Goal: Task Accomplishment & Management: Manage account settings

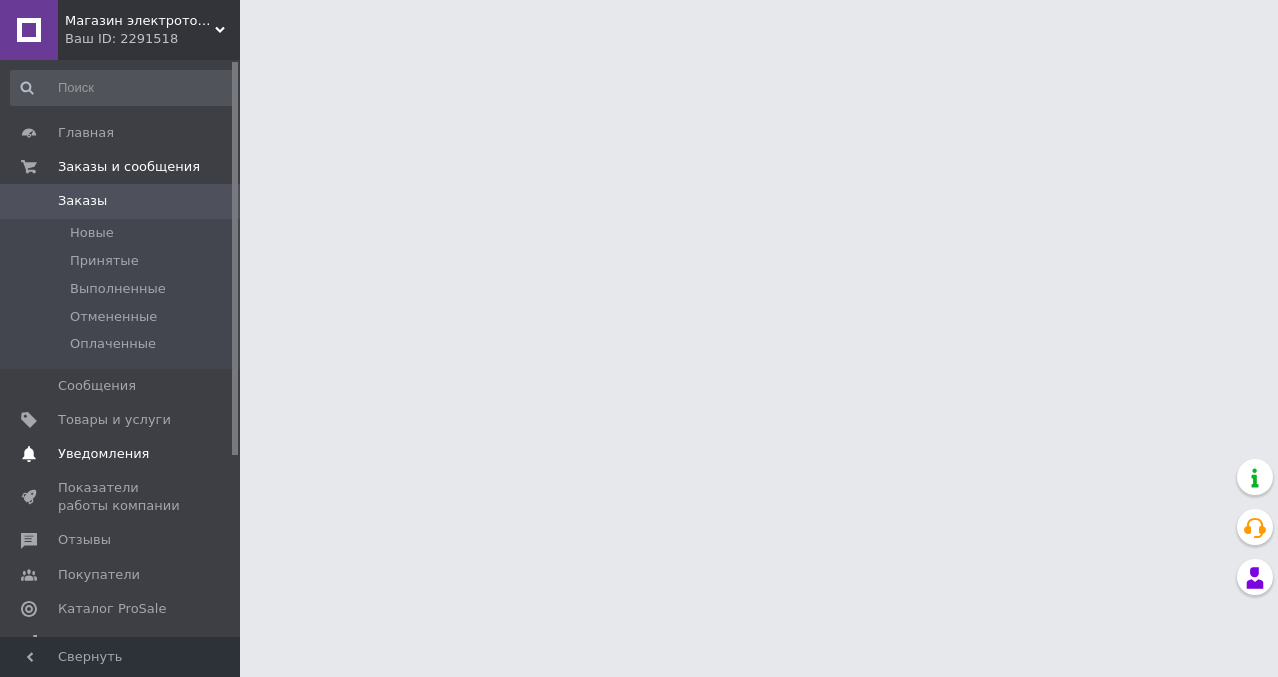
click at [83, 459] on span "Уведомления" at bounding box center [103, 454] width 91 height 18
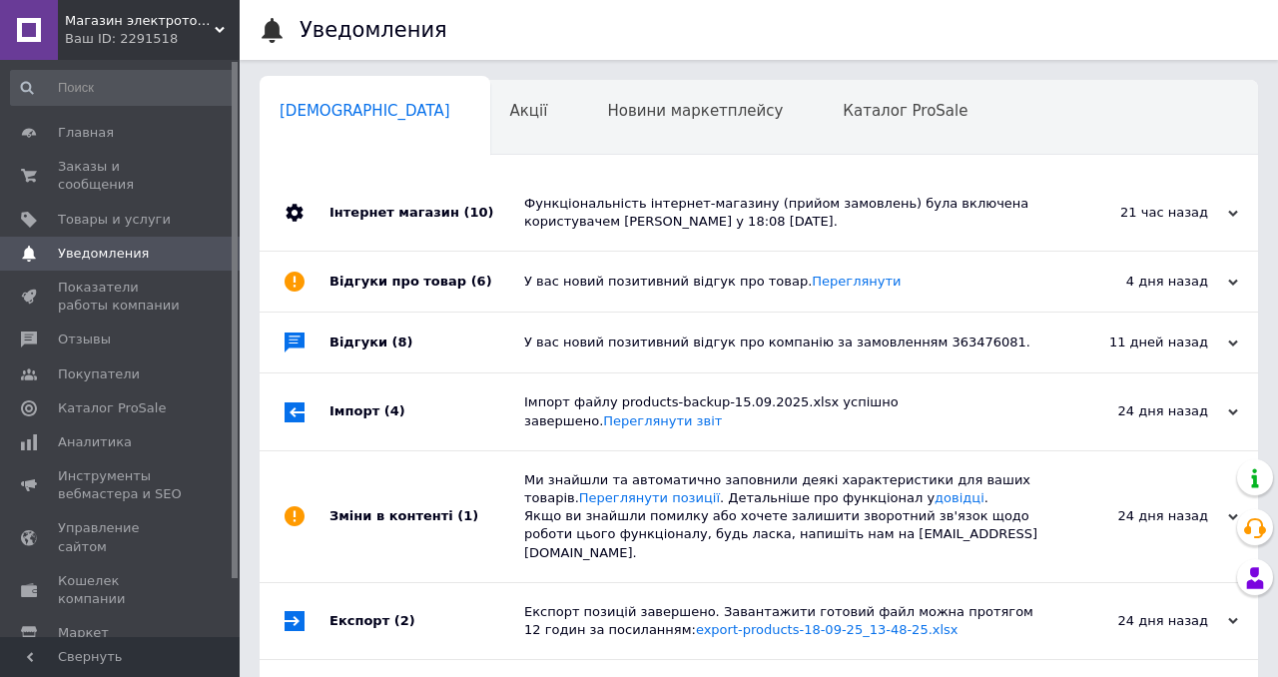
scroll to position [0, 10]
click at [656, 240] on div "Функціональність інтернет-магазину (прийом замовлень) була включена користуваче…" at bounding box center [781, 213] width 514 height 76
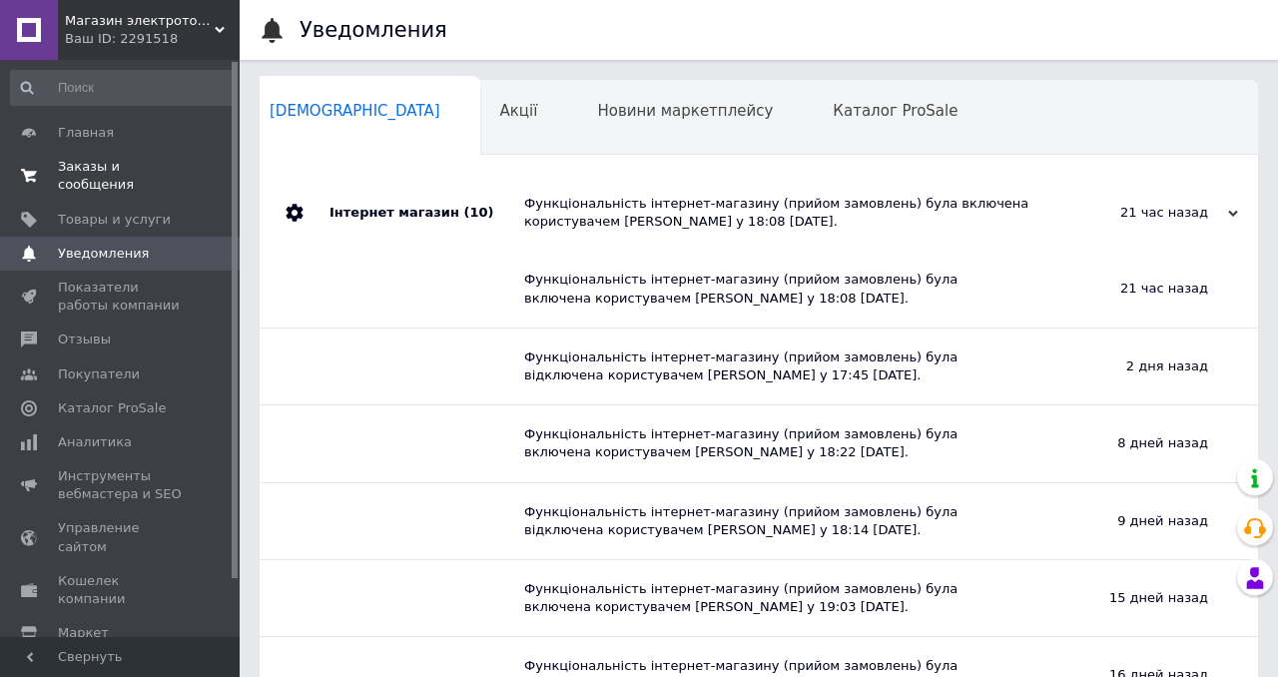
click at [70, 171] on span "Заказы и сообщения" at bounding box center [121, 176] width 127 height 36
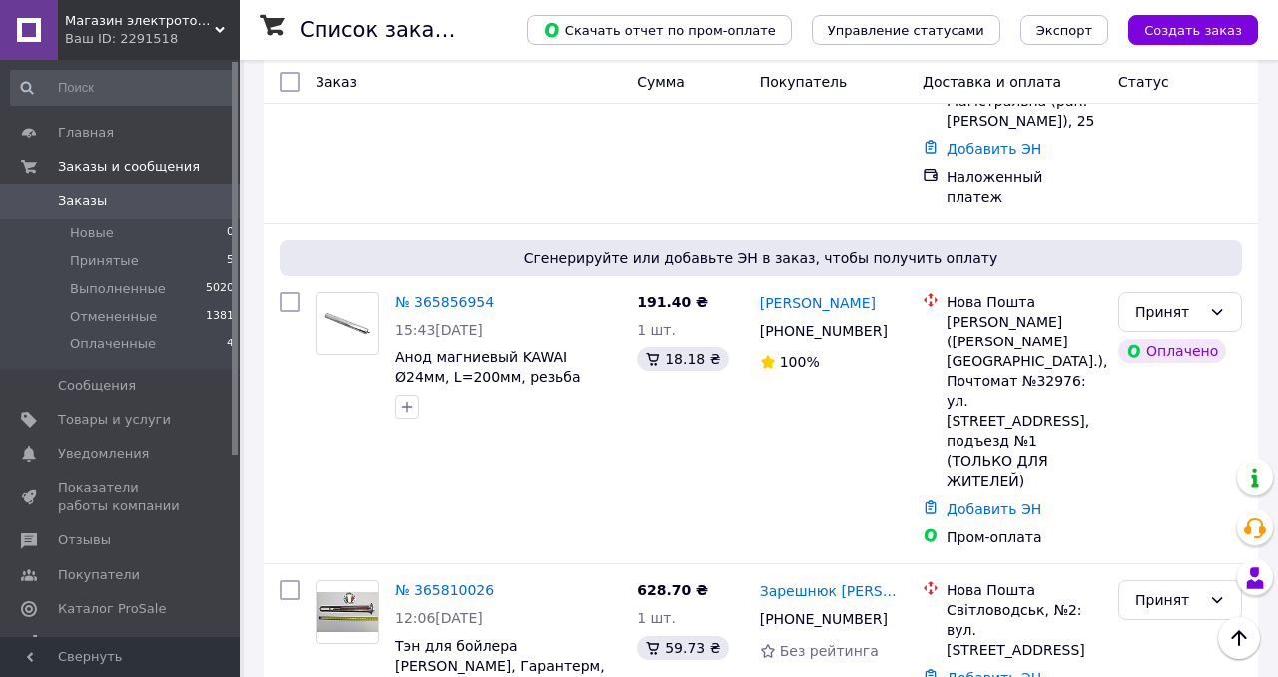
scroll to position [787, 0]
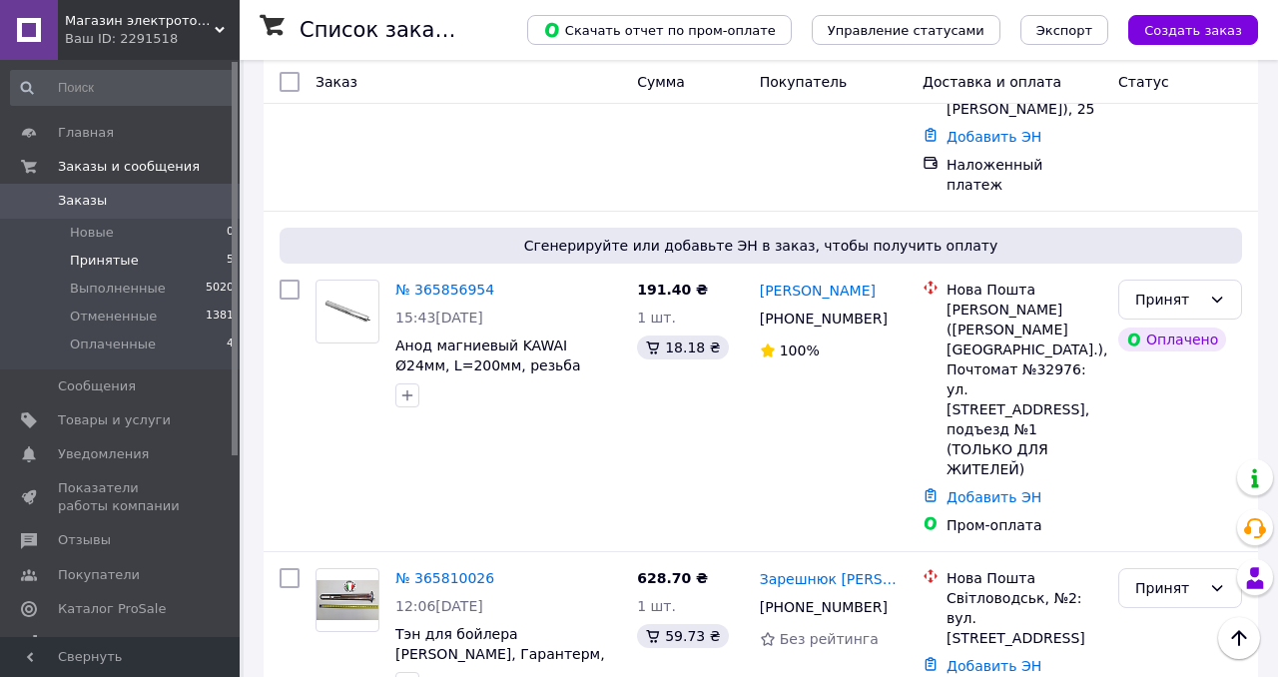
click at [88, 251] on li "Принятые 5" at bounding box center [123, 261] width 246 height 28
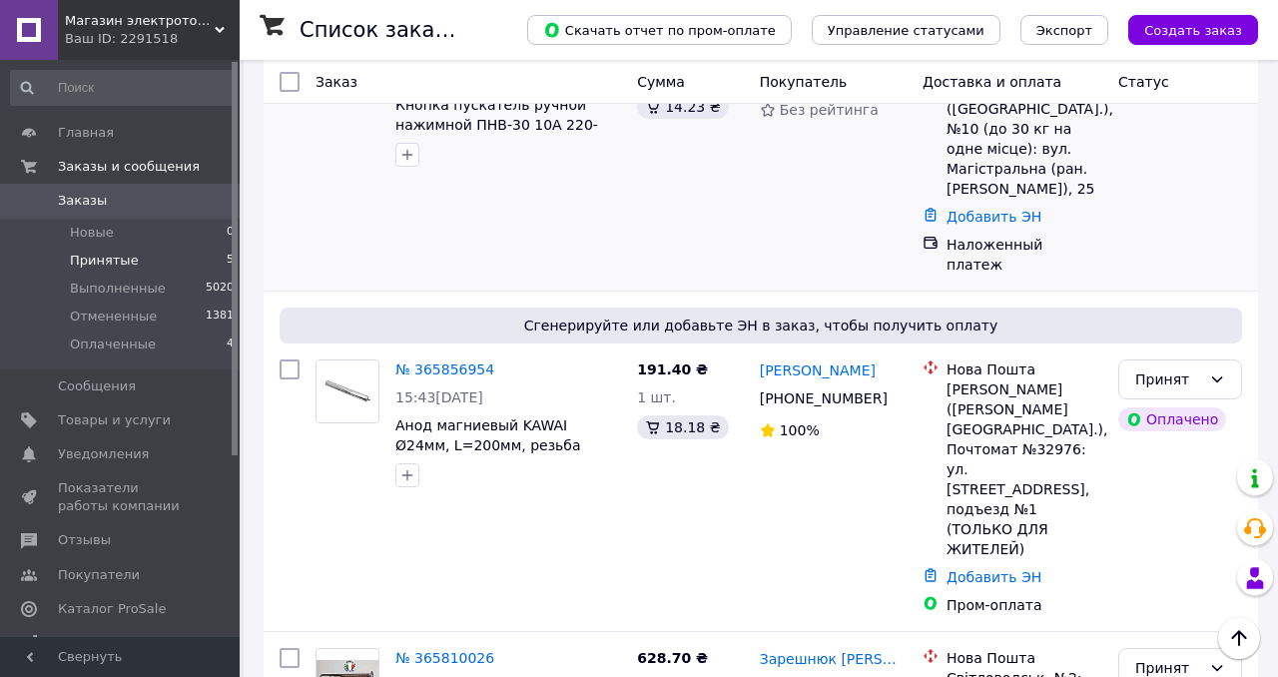
scroll to position [512, 0]
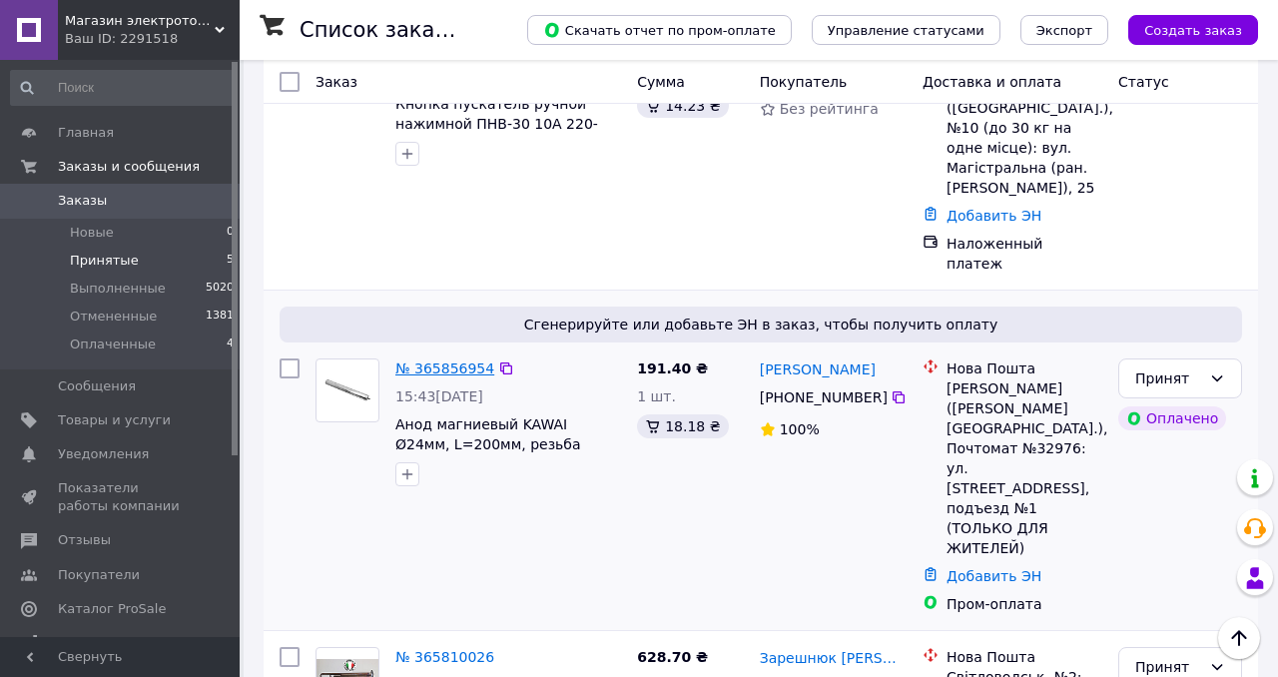
click at [451, 360] on link "№ 365856954" at bounding box center [444, 368] width 99 height 16
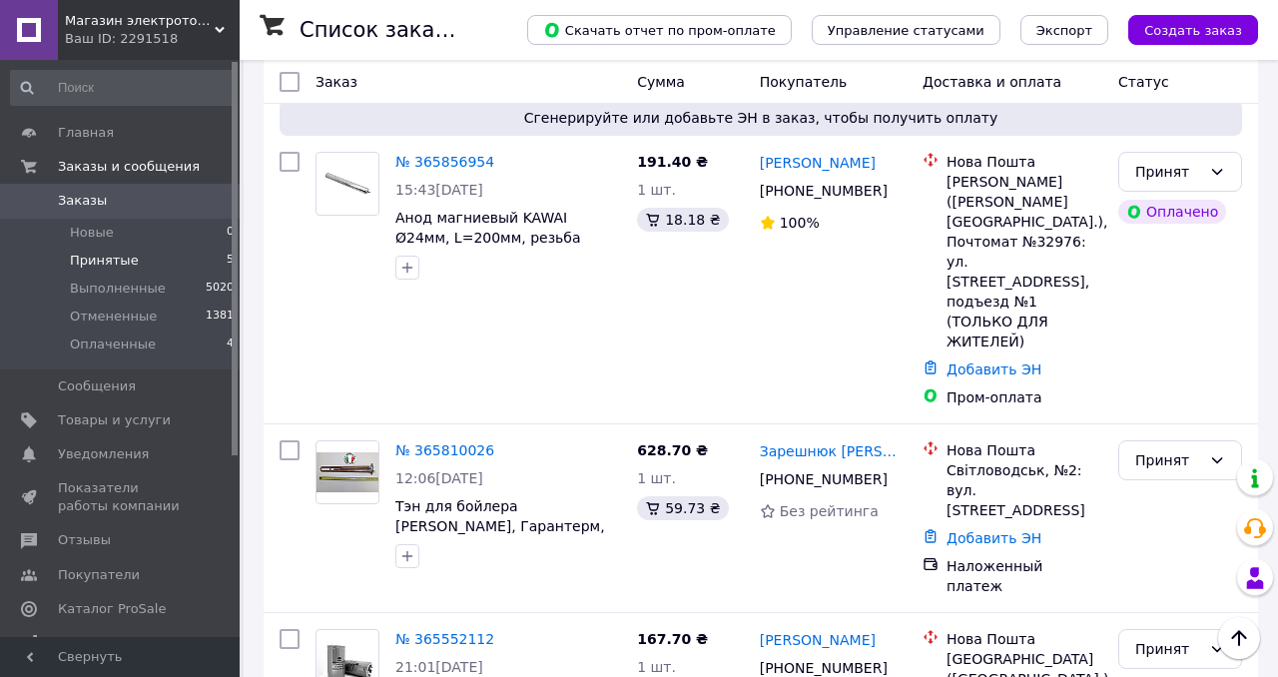
scroll to position [727, 0]
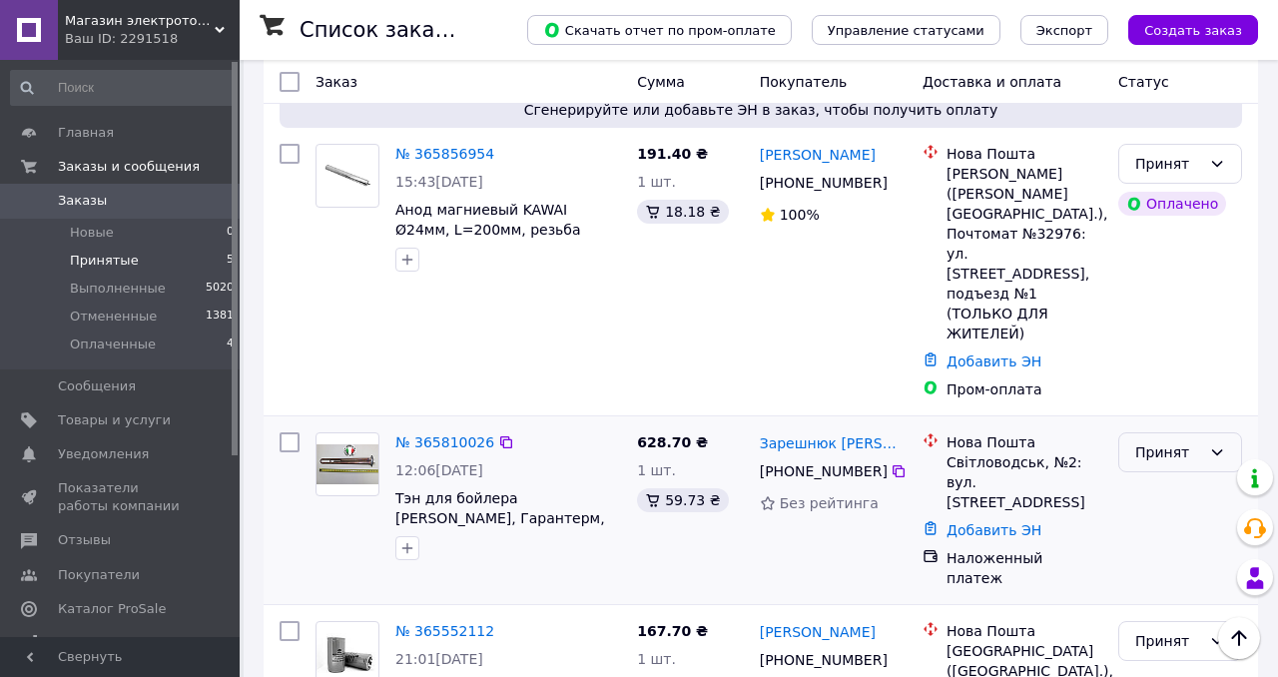
click at [1191, 441] on div "Принят" at bounding box center [1168, 452] width 66 height 22
click at [706, 441] on div "Рейтинг покупателя сформируется после 5 заказов в год" at bounding box center [825, 450] width 240 height 92
drag, startPoint x: 908, startPoint y: 340, endPoint x: 783, endPoint y: 359, distance: 126.2
click at [783, 459] on div "[PHONE_NUMBER]" at bounding box center [833, 471] width 151 height 24
copy div "0 97 410 63 62"
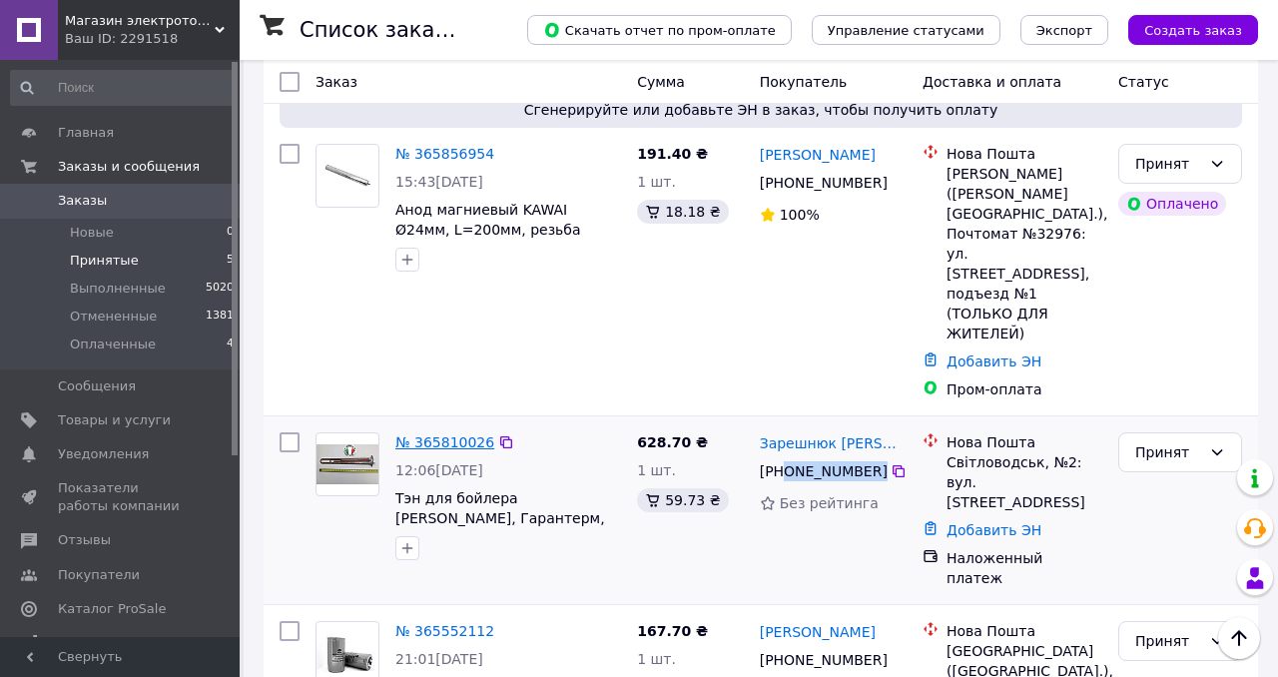
click at [437, 434] on link "№ 365810026" at bounding box center [444, 442] width 99 height 16
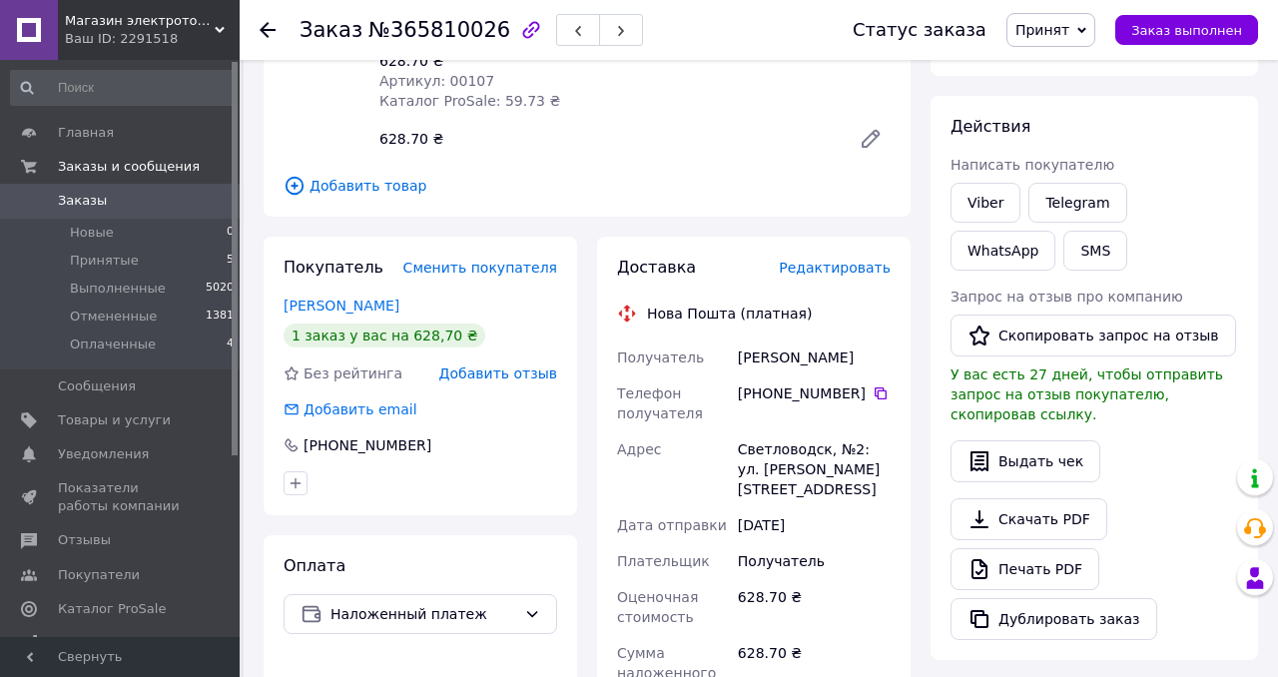
scroll to position [727, 0]
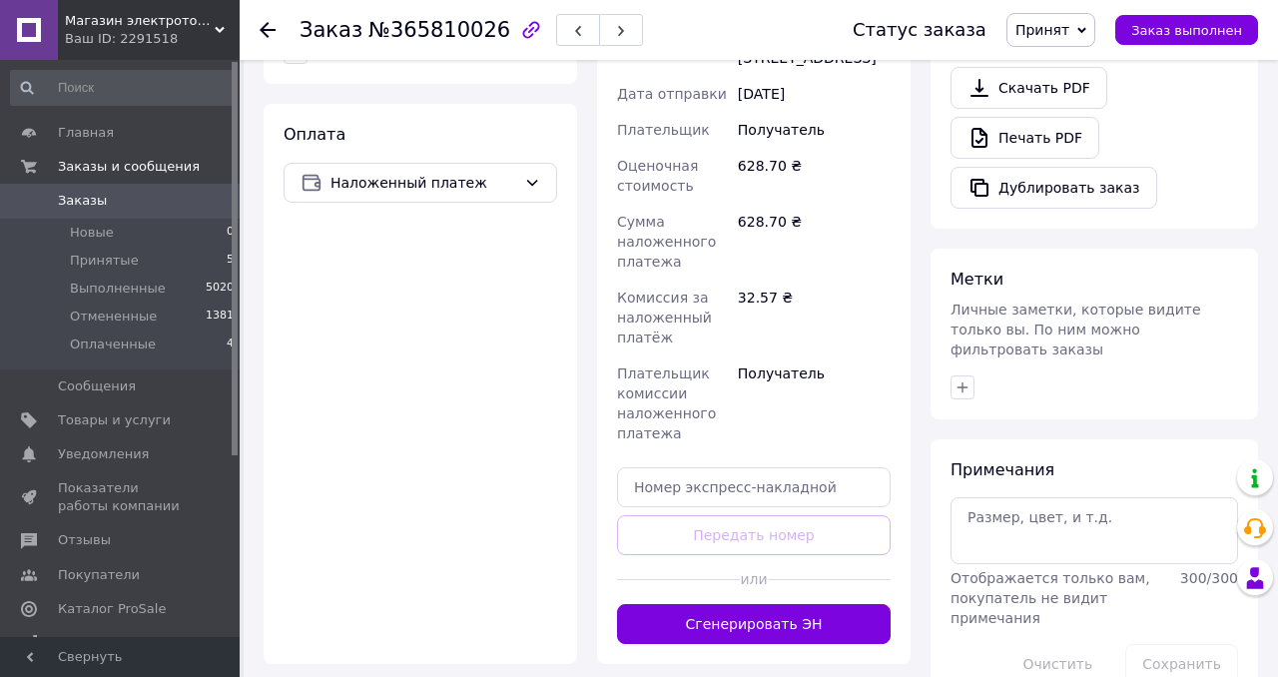
click at [1055, 44] on span "Принят" at bounding box center [1050, 30] width 89 height 34
click at [1051, 71] on li "Выполнен" at bounding box center [1060, 70] width 106 height 30
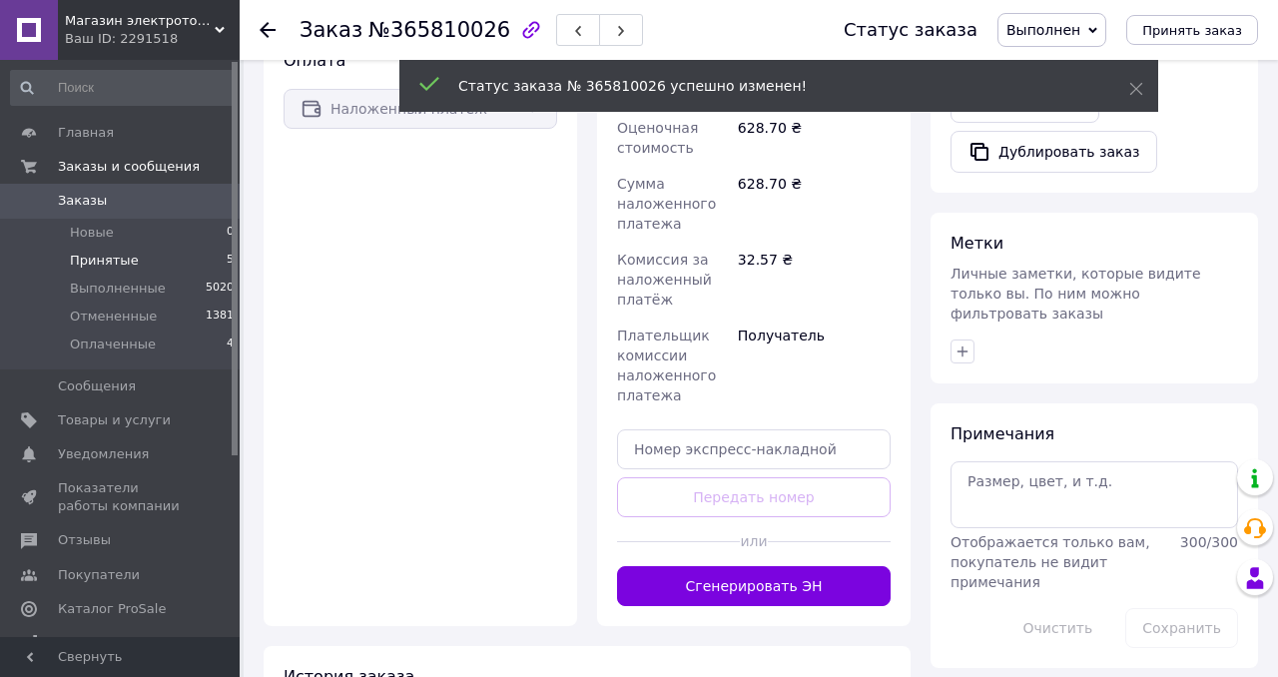
click at [108, 272] on li "Принятые 5" at bounding box center [123, 261] width 246 height 28
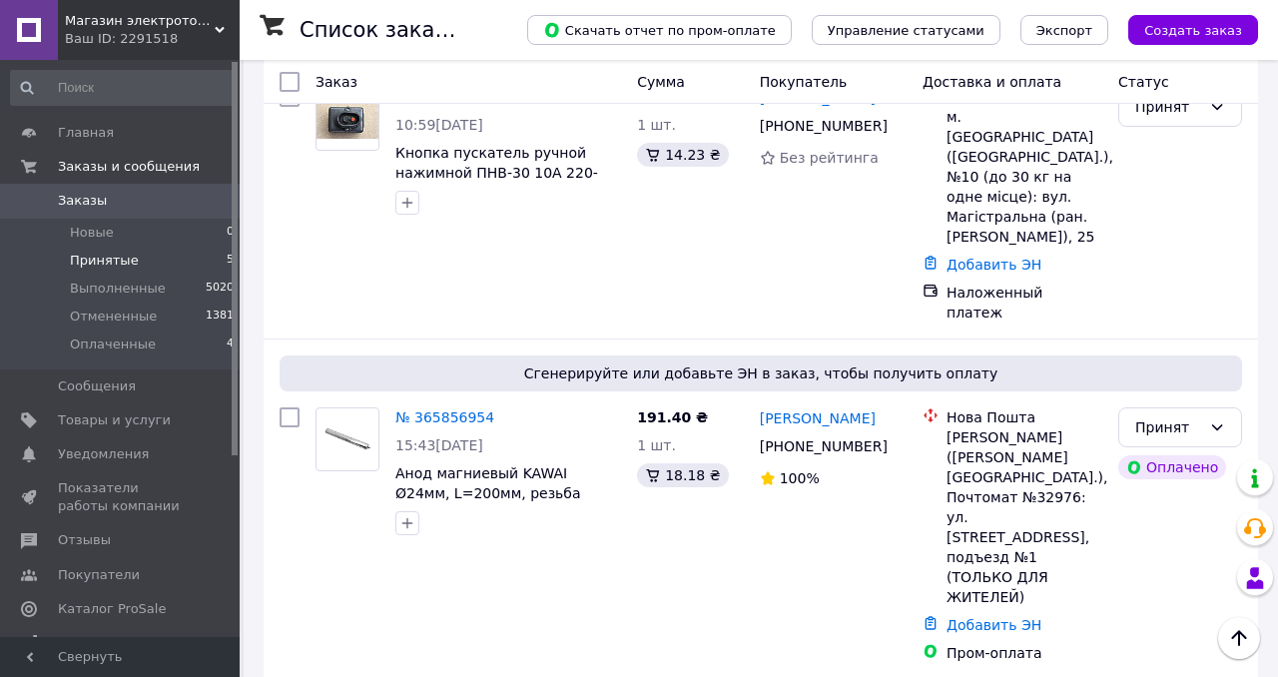
scroll to position [755, 0]
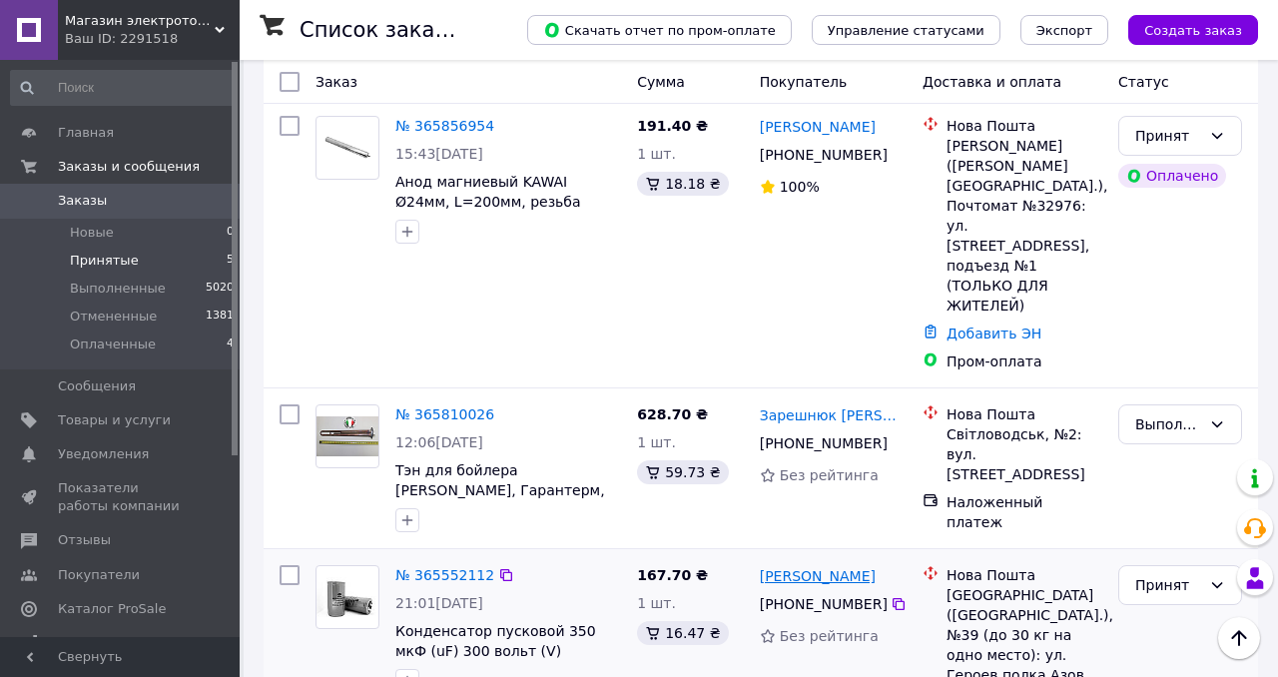
drag, startPoint x: 913, startPoint y: 458, endPoint x: 832, endPoint y: 455, distance: 80.9
click at [832, 557] on div "Костянтин Бондарев +380 93 256 21 65 Без рейтинга" at bounding box center [833, 683] width 163 height 252
copy link "Бондарев"
click at [1138, 574] on div "Принят" at bounding box center [1168, 585] width 66 height 22
click at [1149, 505] on li "Выполнен" at bounding box center [1180, 508] width 122 height 36
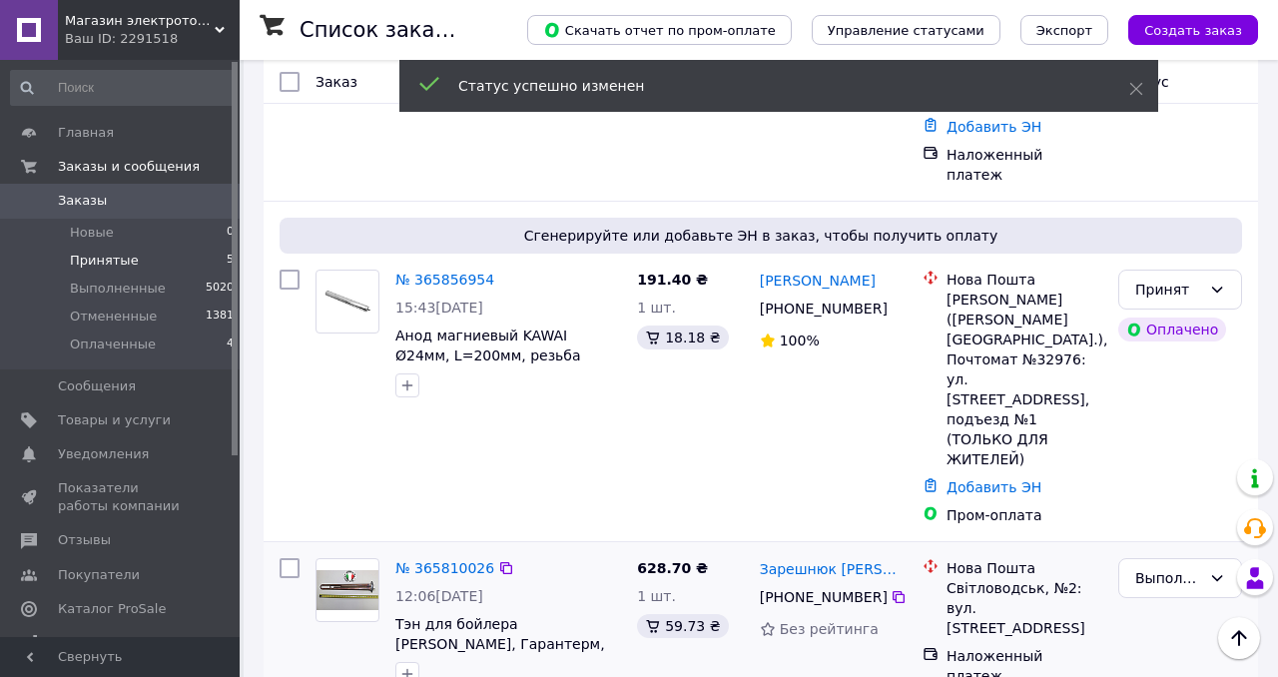
scroll to position [588, 0]
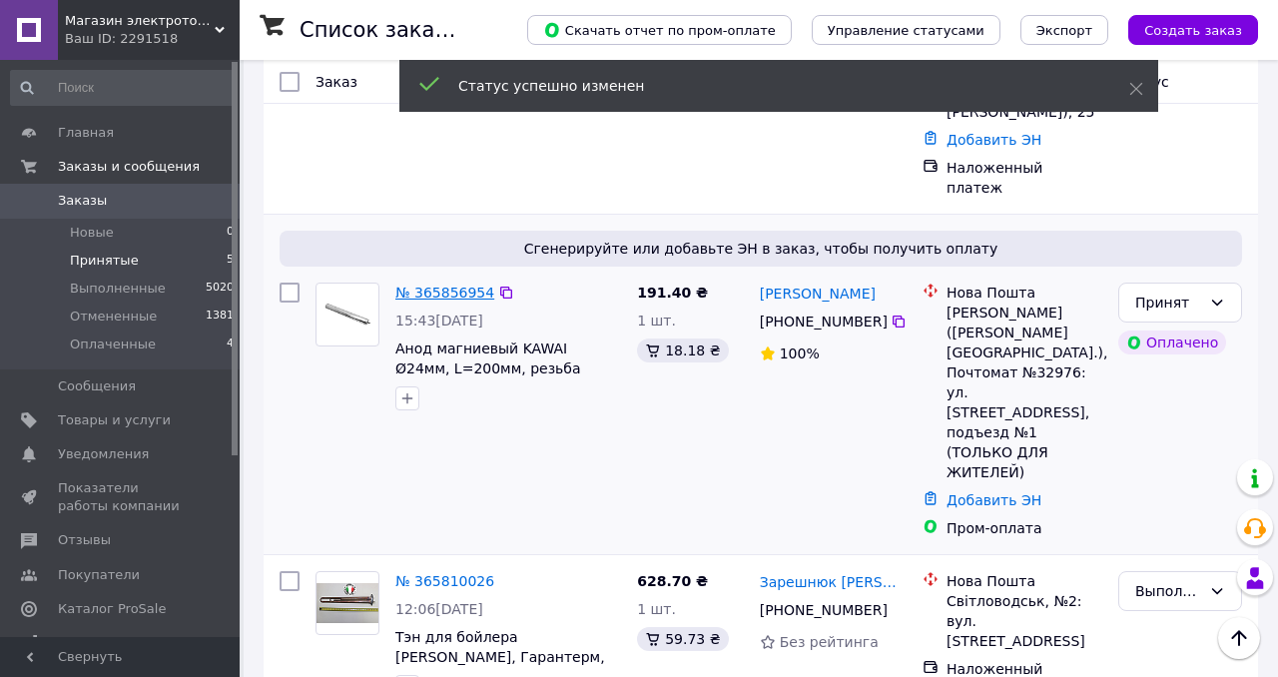
click at [450, 285] on link "№ 365856954" at bounding box center [444, 293] width 99 height 16
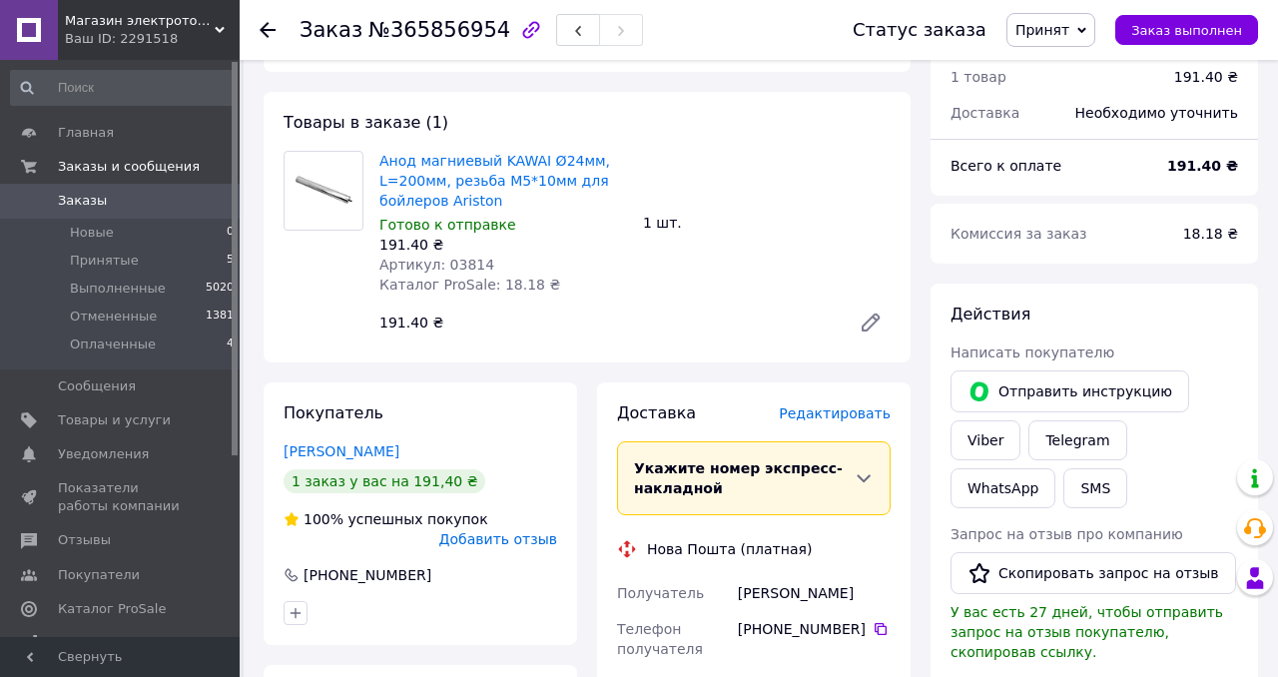
scroll to position [725, 0]
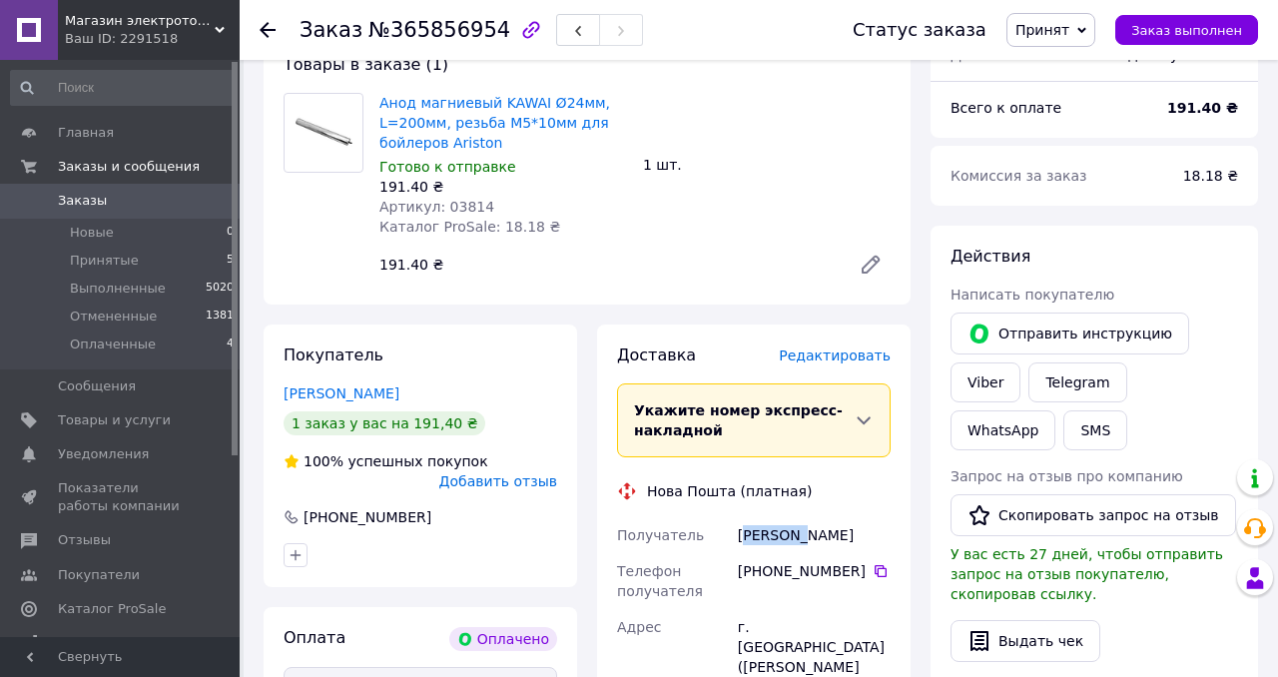
drag, startPoint x: 801, startPoint y: 494, endPoint x: 742, endPoint y: 494, distance: 58.9
click at [742, 517] on div "Ткаченко Олександр" at bounding box center [814, 535] width 161 height 36
drag, startPoint x: 739, startPoint y: 490, endPoint x: 803, endPoint y: 493, distance: 64.0
click at [803, 517] on div "Ткаченко Олександр" at bounding box center [814, 535] width 161 height 36
copy div "Ткаченко"
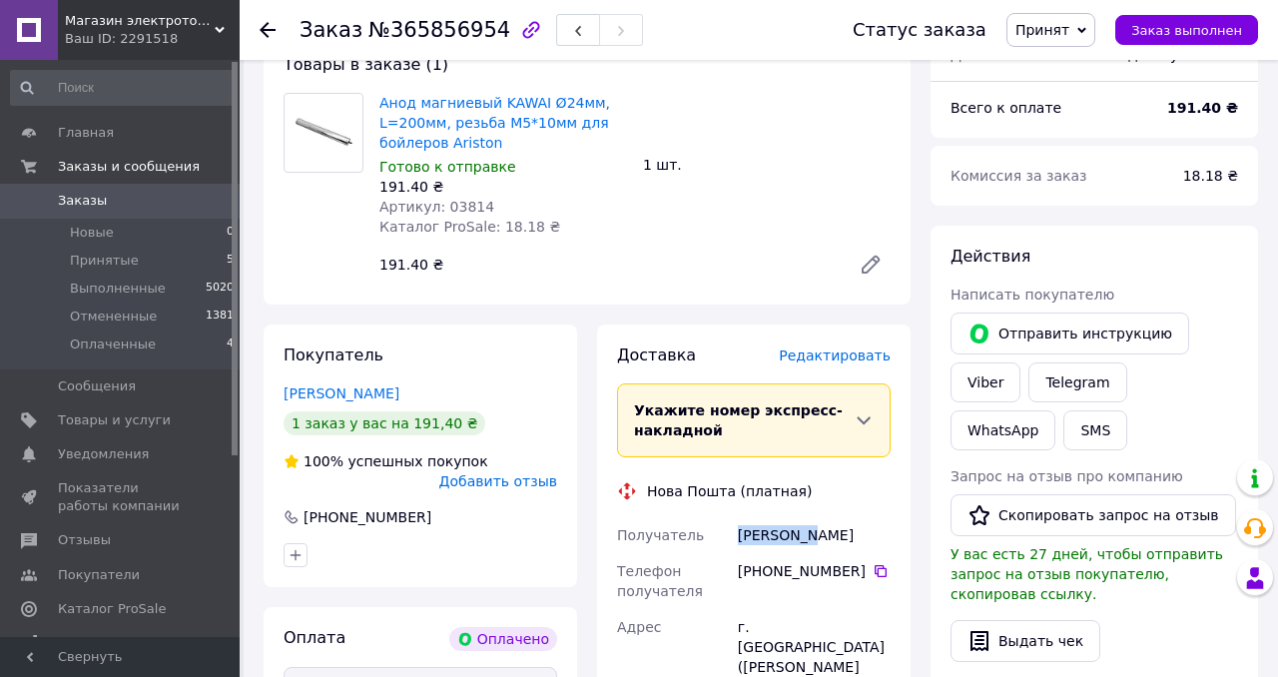
scroll to position [1158, 0]
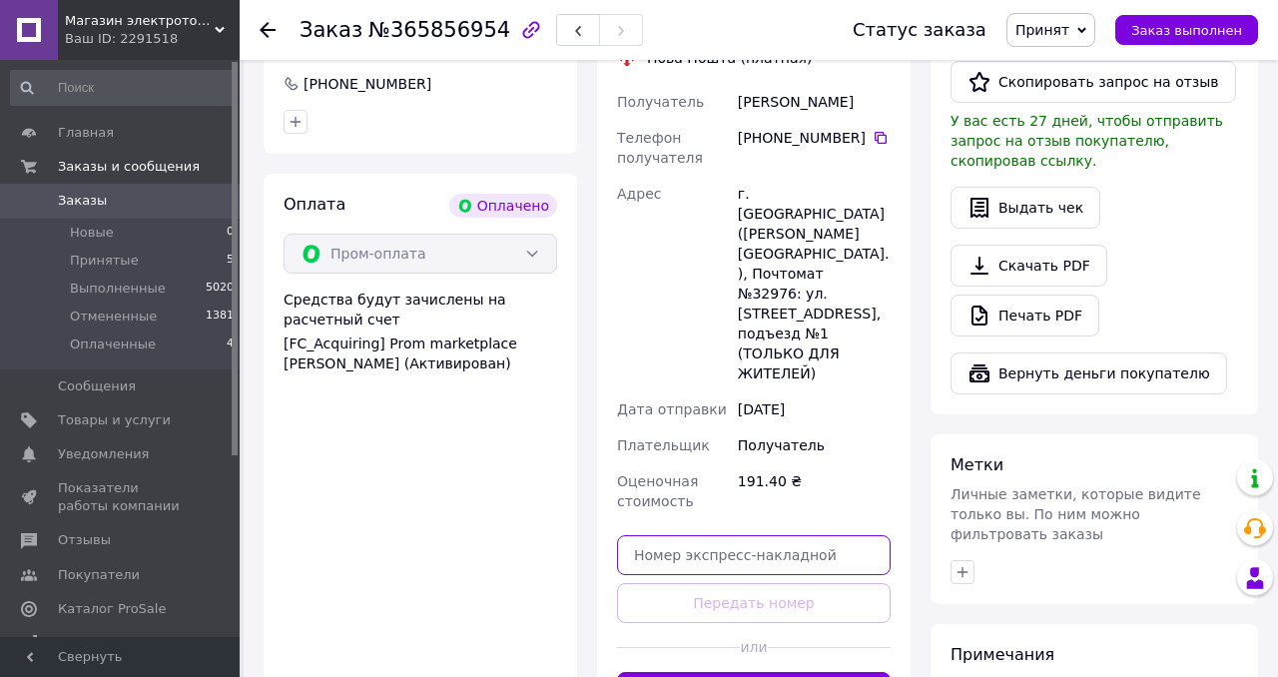
click at [773, 535] on input "text" at bounding box center [754, 555] width 274 height 40
paste input "20451267989157"
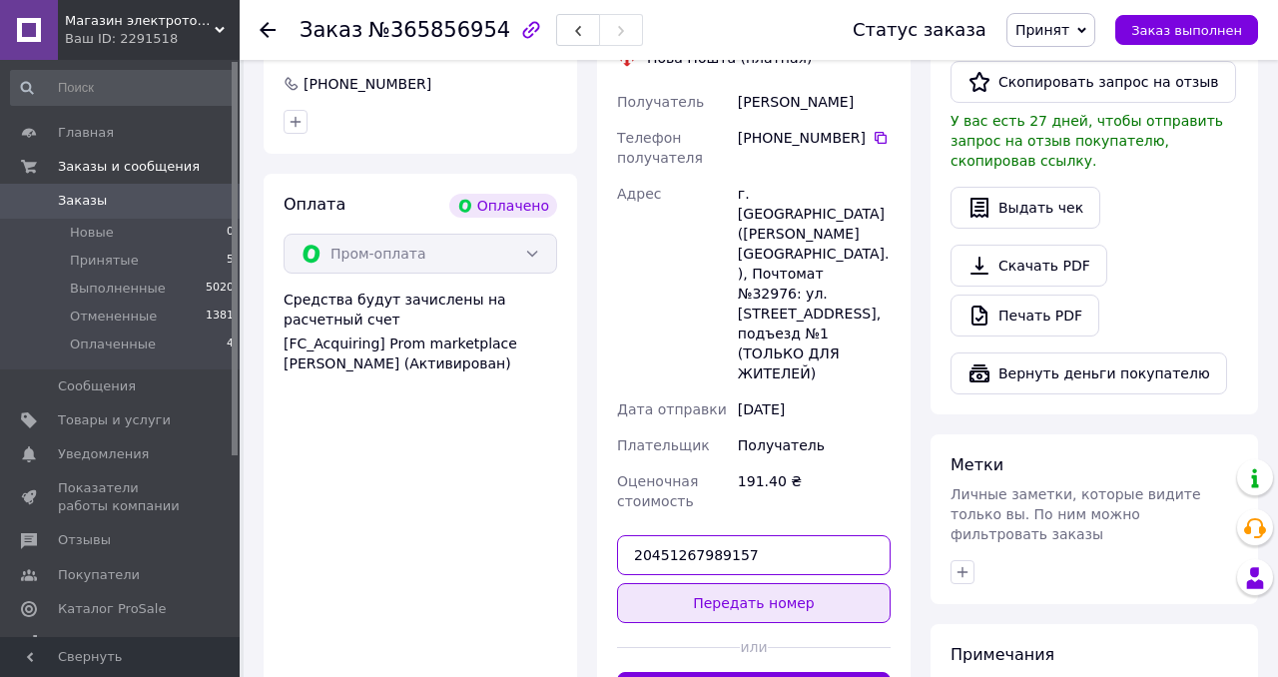
type input "20451267989157"
click at [783, 583] on button "Передать номер" at bounding box center [754, 603] width 274 height 40
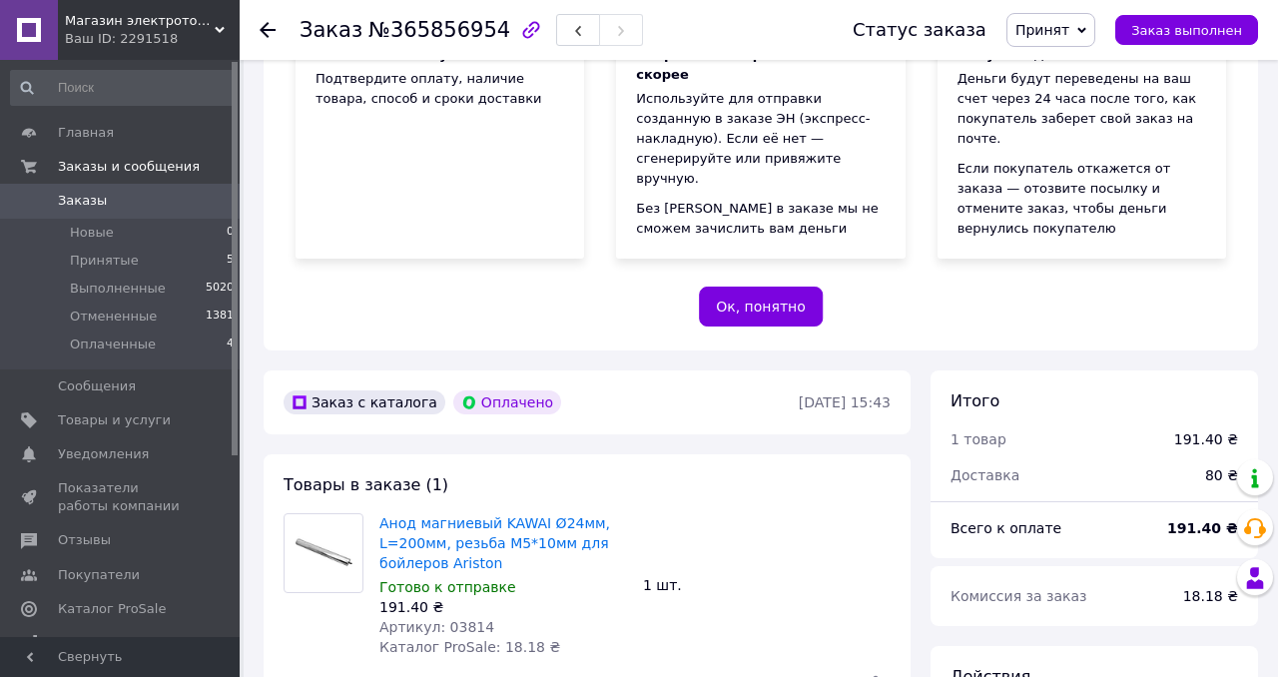
scroll to position [77, 0]
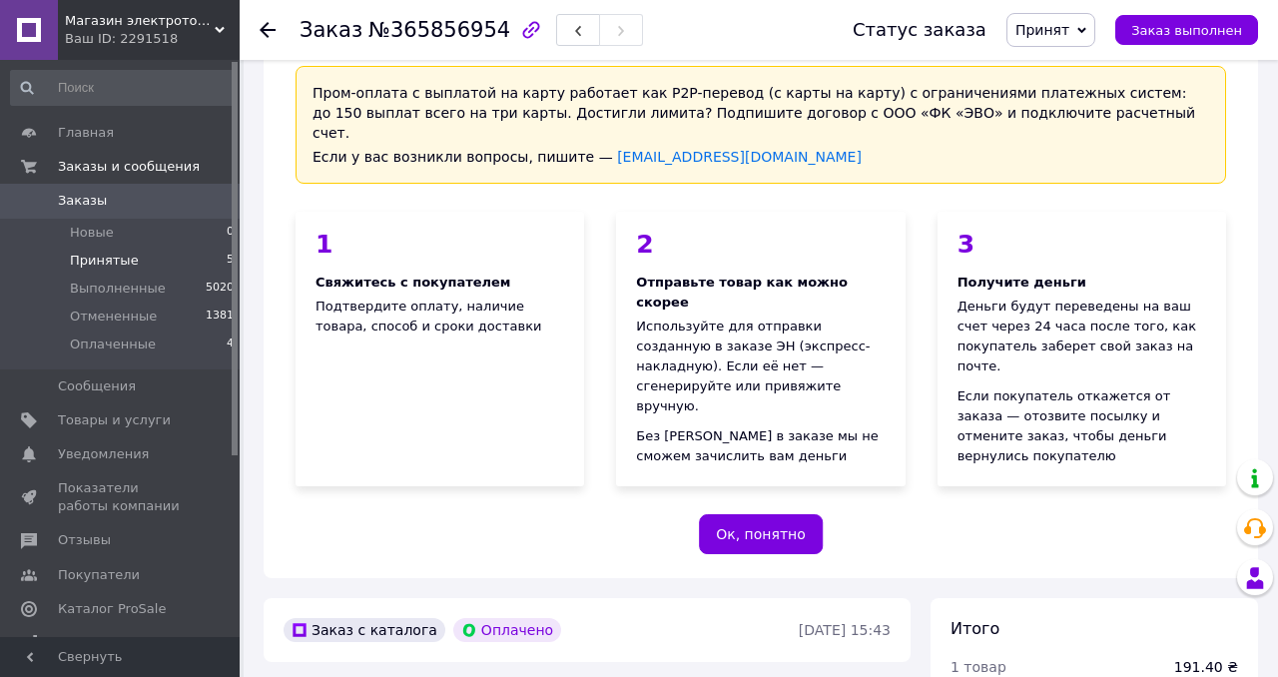
click at [101, 261] on span "Принятые" at bounding box center [104, 261] width 69 height 18
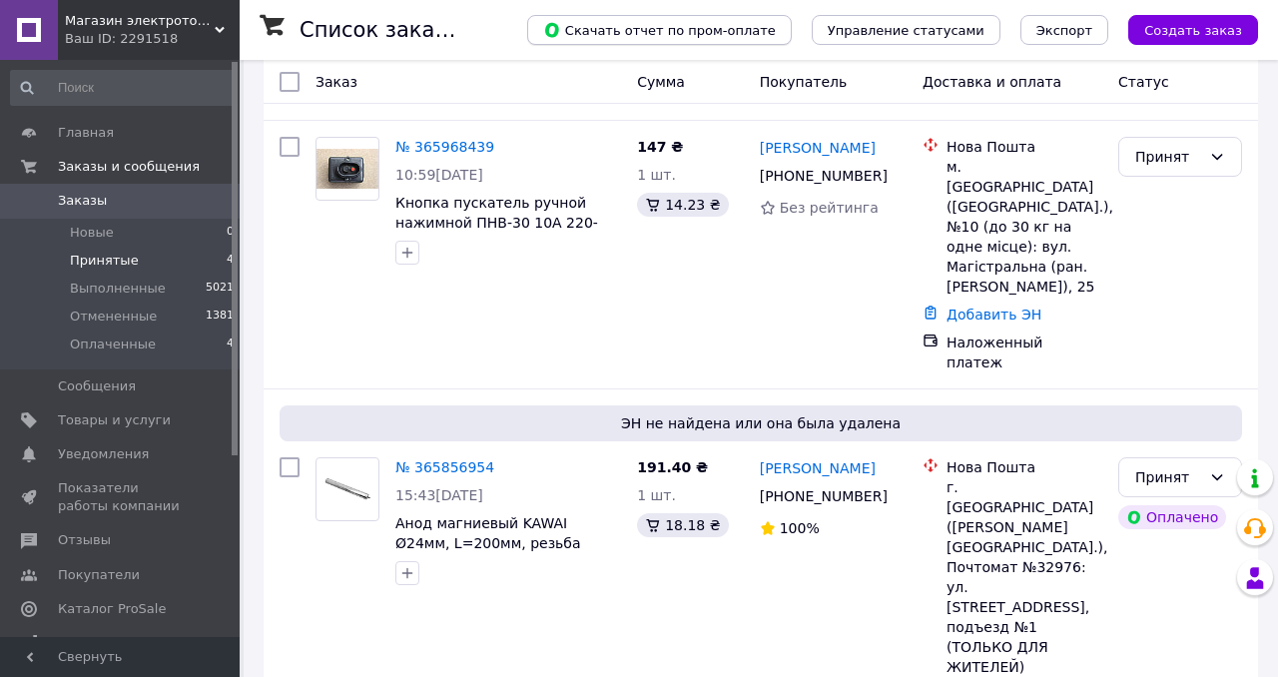
scroll to position [488, 0]
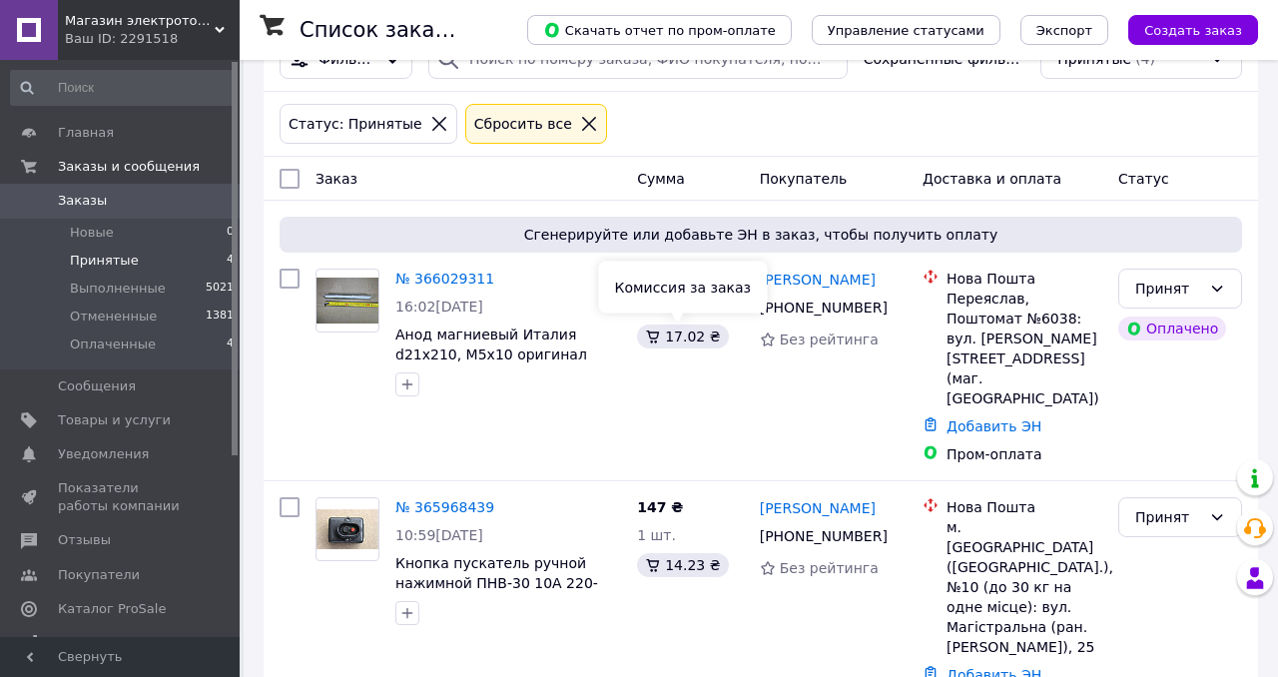
scroll to position [50, 0]
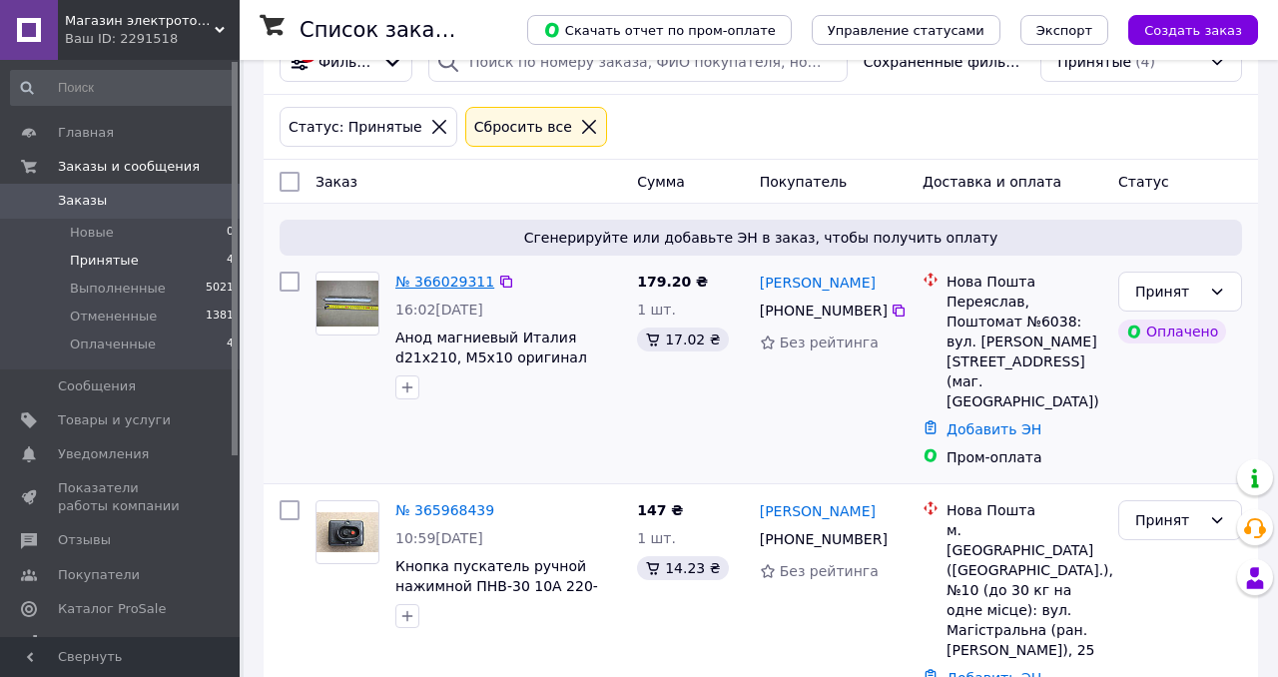
click at [450, 283] on link "№ 366029311" at bounding box center [444, 282] width 99 height 16
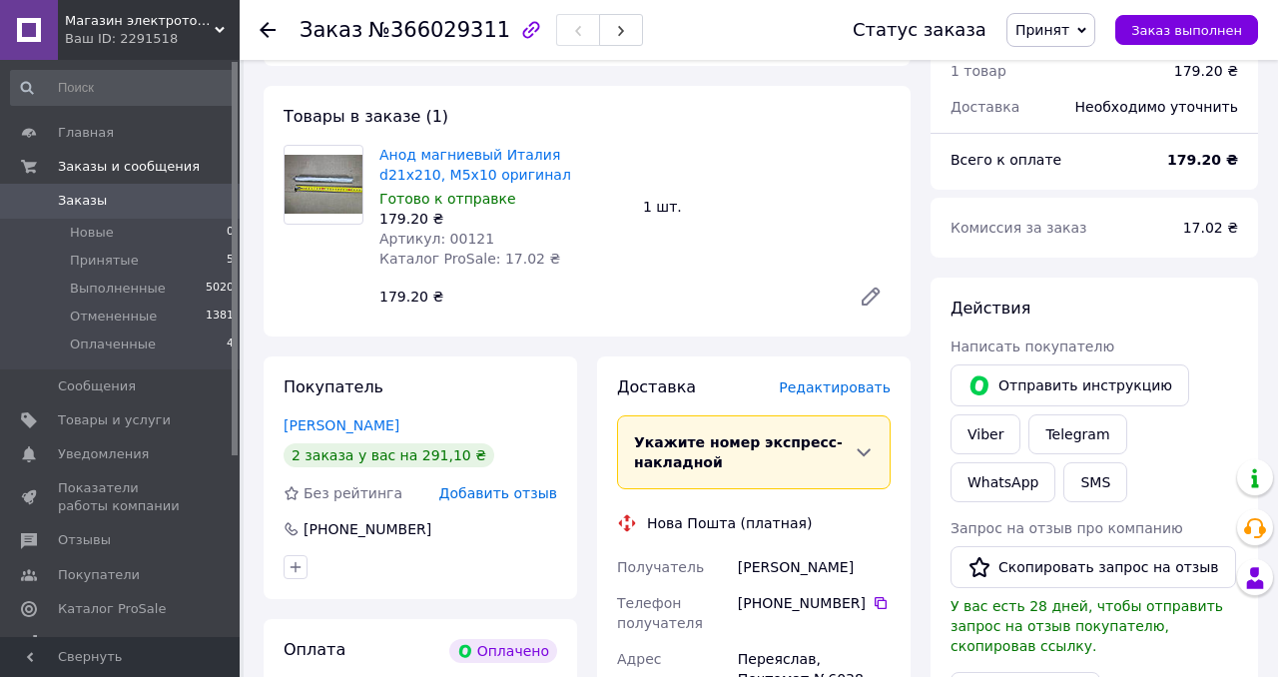
scroll to position [687, 0]
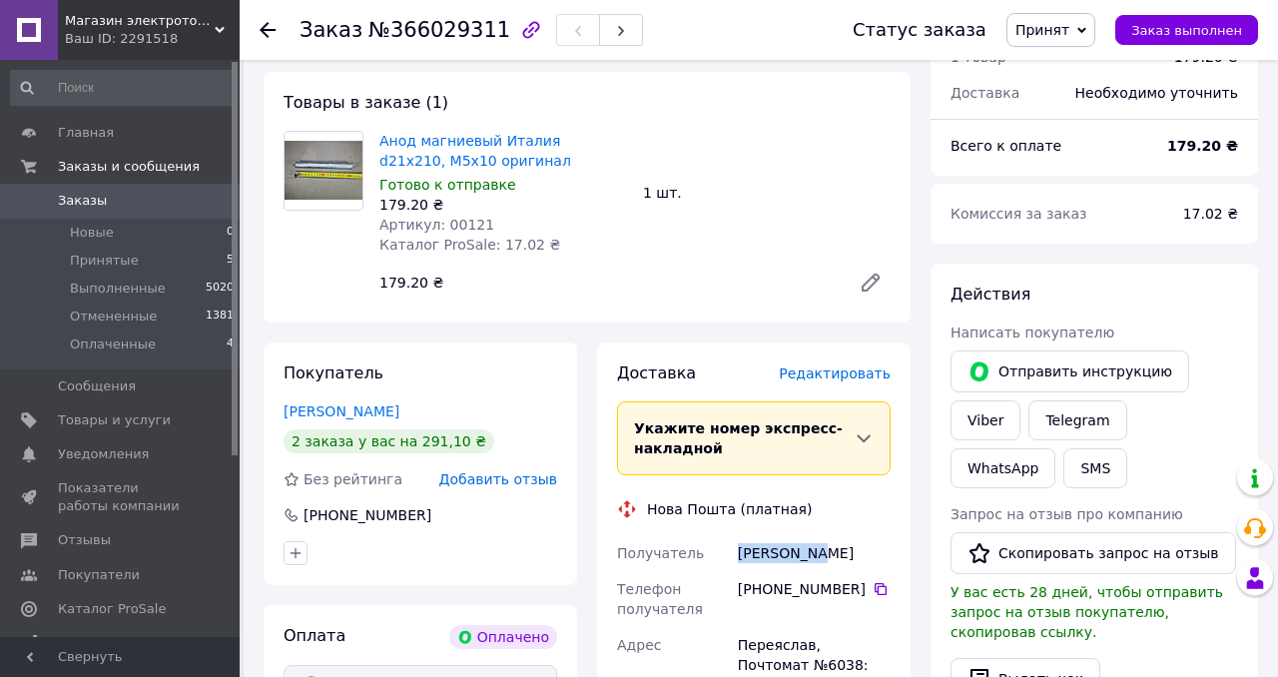
drag, startPoint x: 817, startPoint y: 506, endPoint x: 734, endPoint y: 504, distance: 82.9
click at [734, 535] on div "[PERSON_NAME]" at bounding box center [814, 553] width 161 height 36
copy div "[PERSON_NAME]"
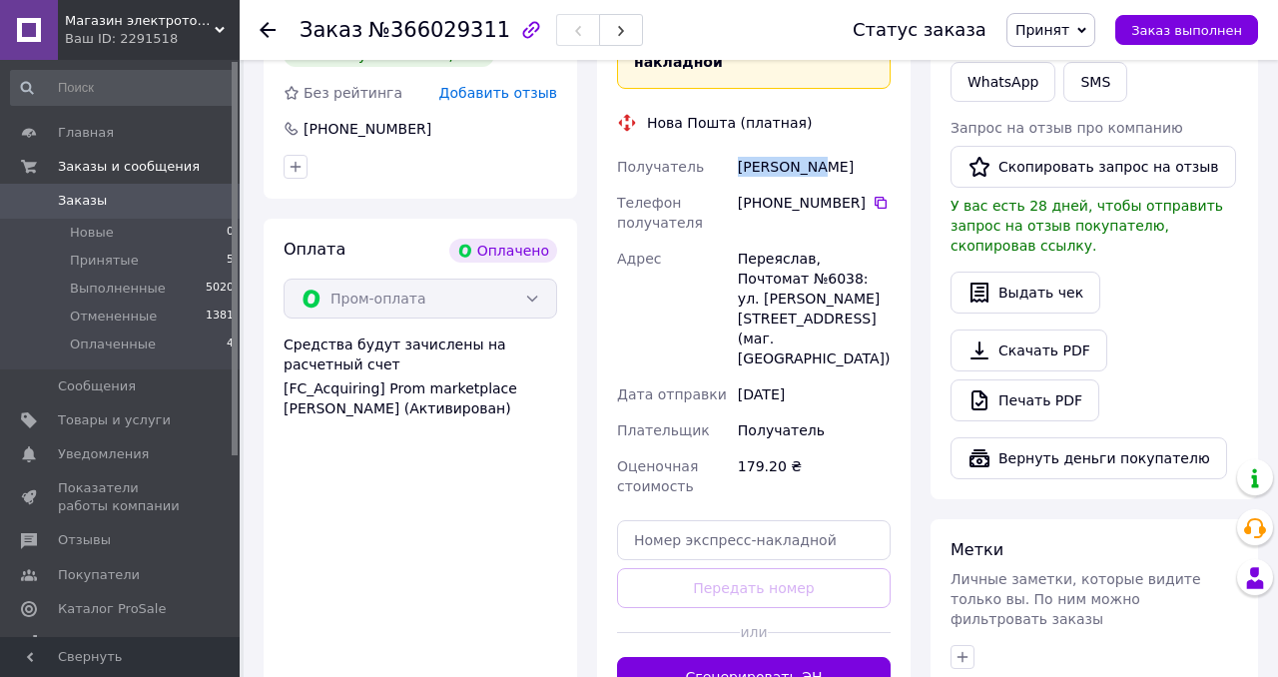
scroll to position [1169, 0]
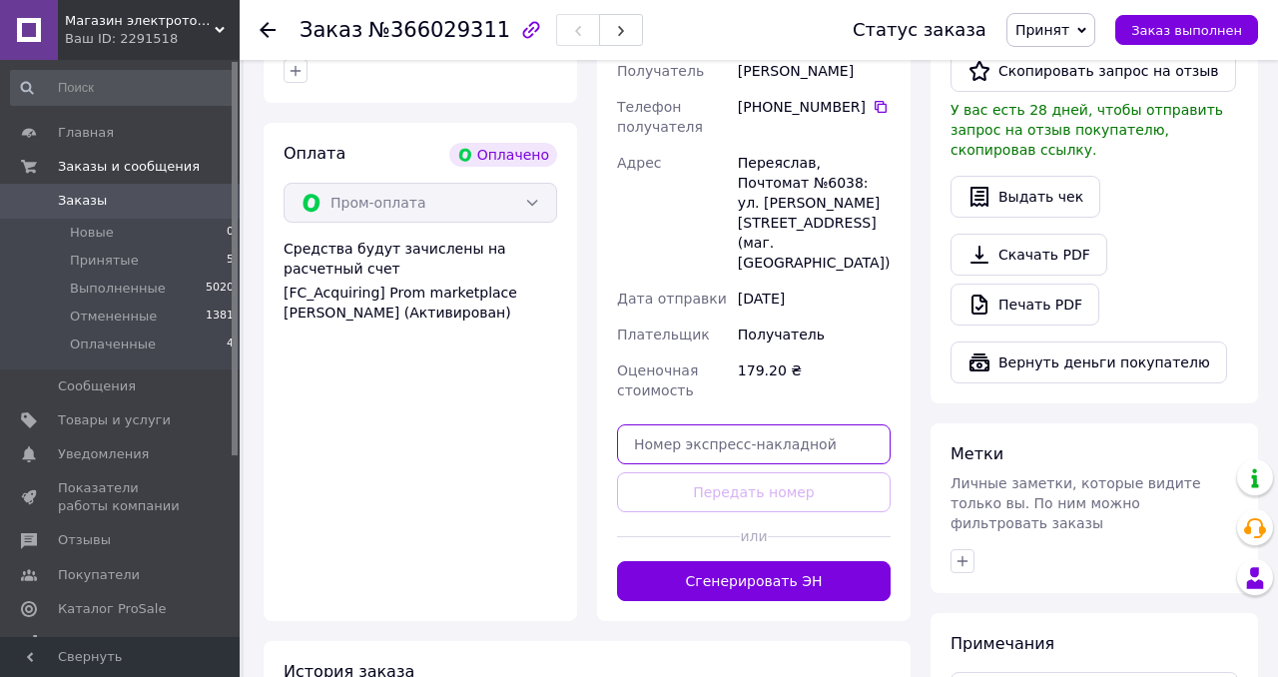
click at [739, 424] on input "text" at bounding box center [754, 444] width 274 height 40
paste input "20451268171152"
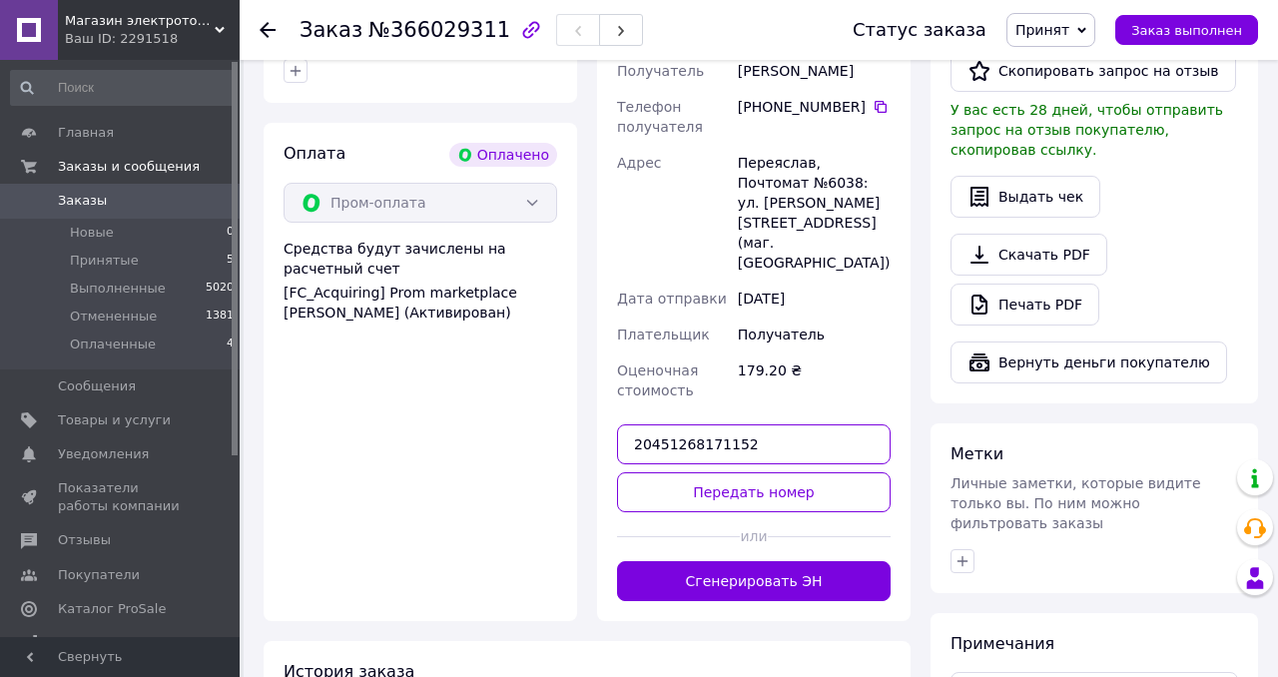
type input "20451268171152"
click at [740, 411] on div "Доставка Редактировать Укажите номер экспресс-накладной Обязательно введите ном…" at bounding box center [754, 240] width 274 height 721
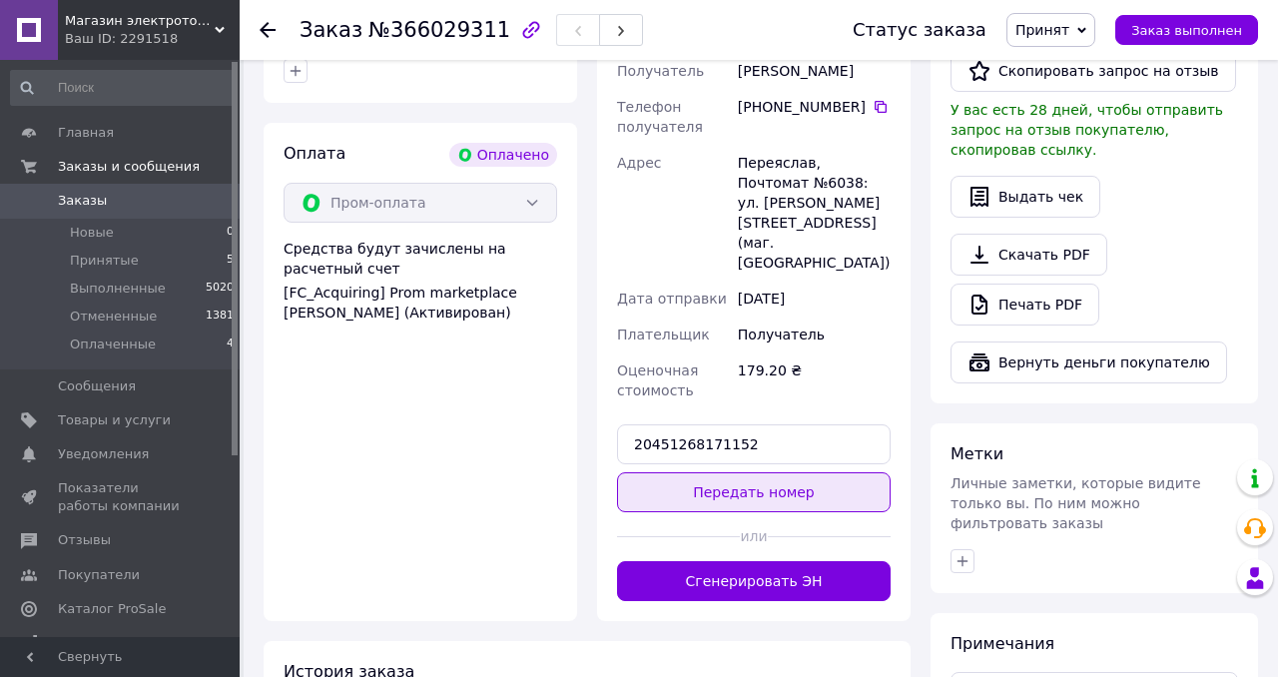
click at [731, 472] on button "Передать номер" at bounding box center [754, 492] width 274 height 40
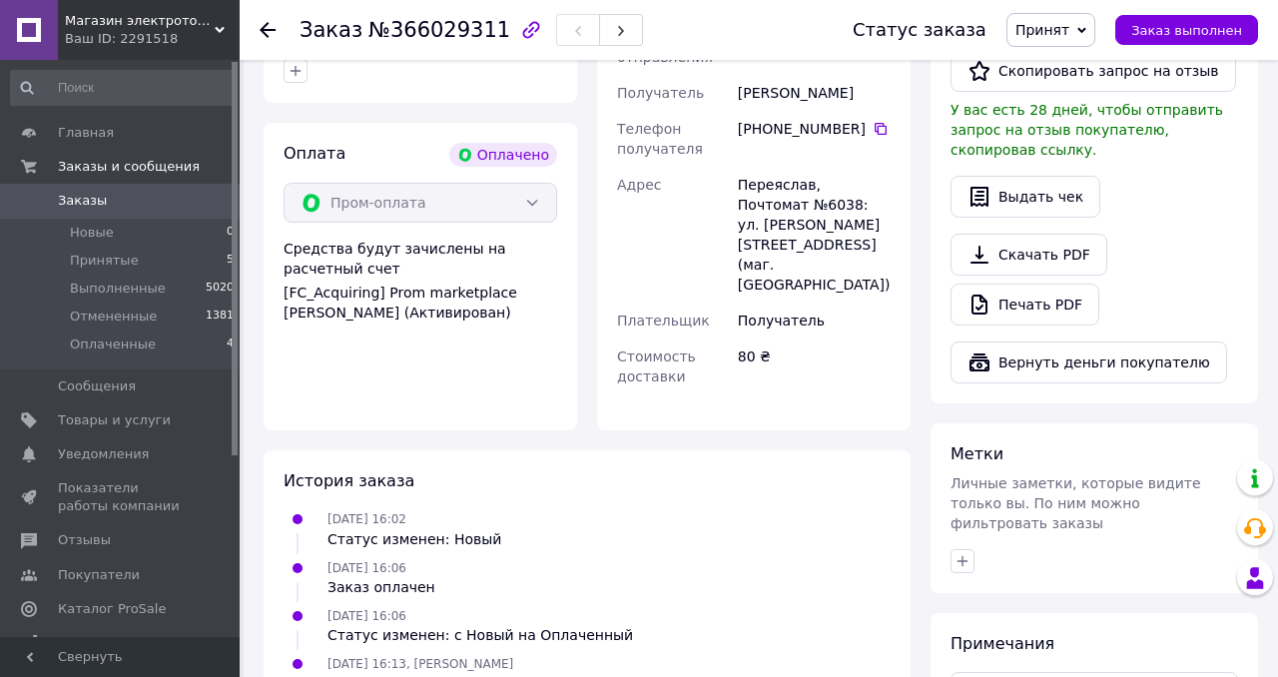
click at [91, 194] on span "Заказы" at bounding box center [82, 201] width 49 height 18
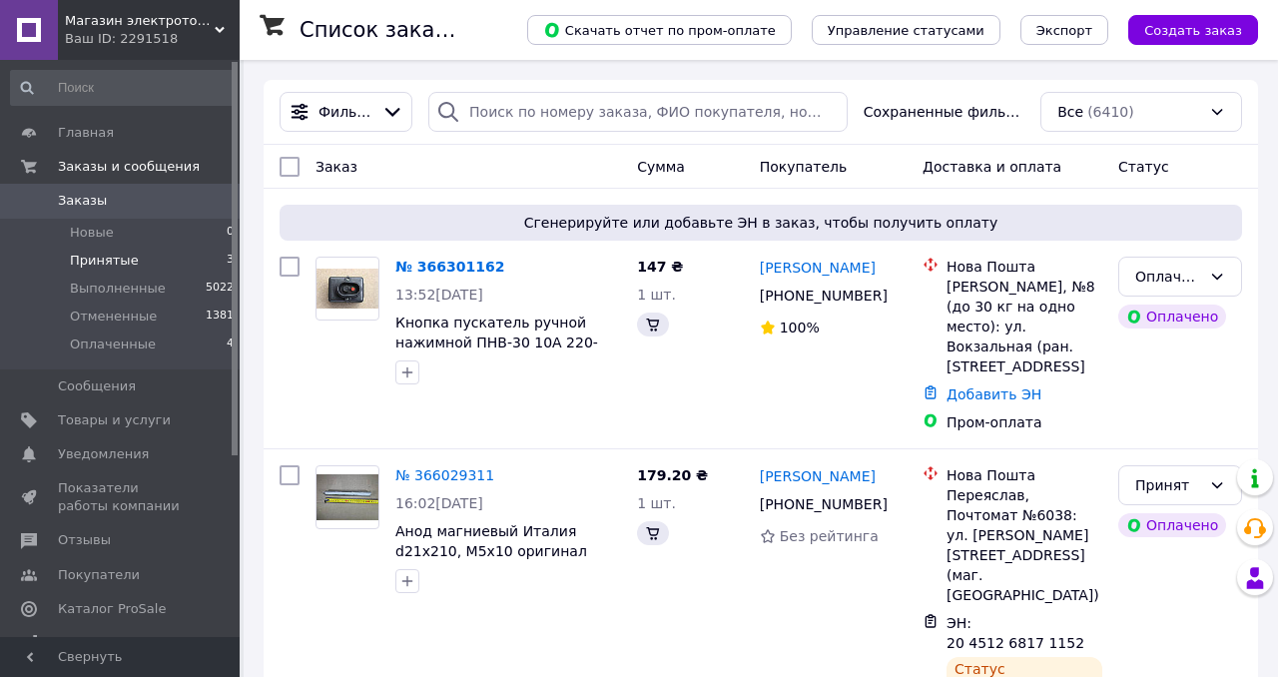
click at [115, 258] on span "Принятые" at bounding box center [104, 261] width 69 height 18
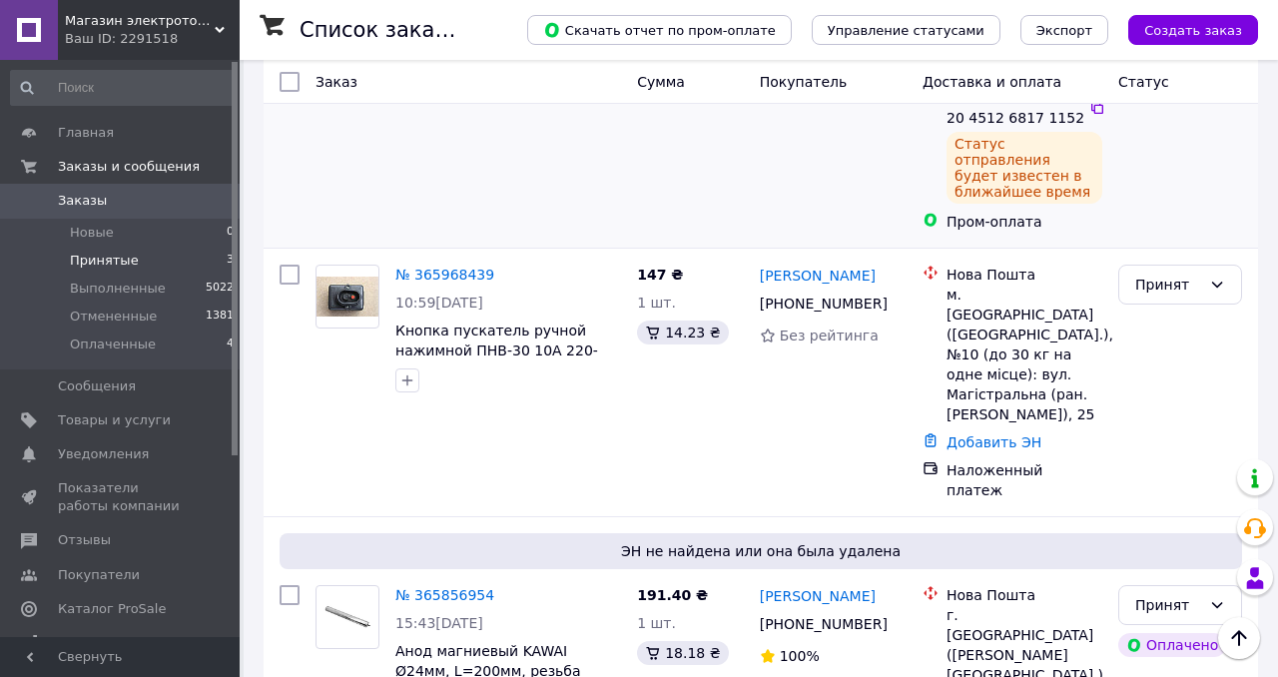
scroll to position [149, 0]
